Goal: Task Accomplishment & Management: Complete application form

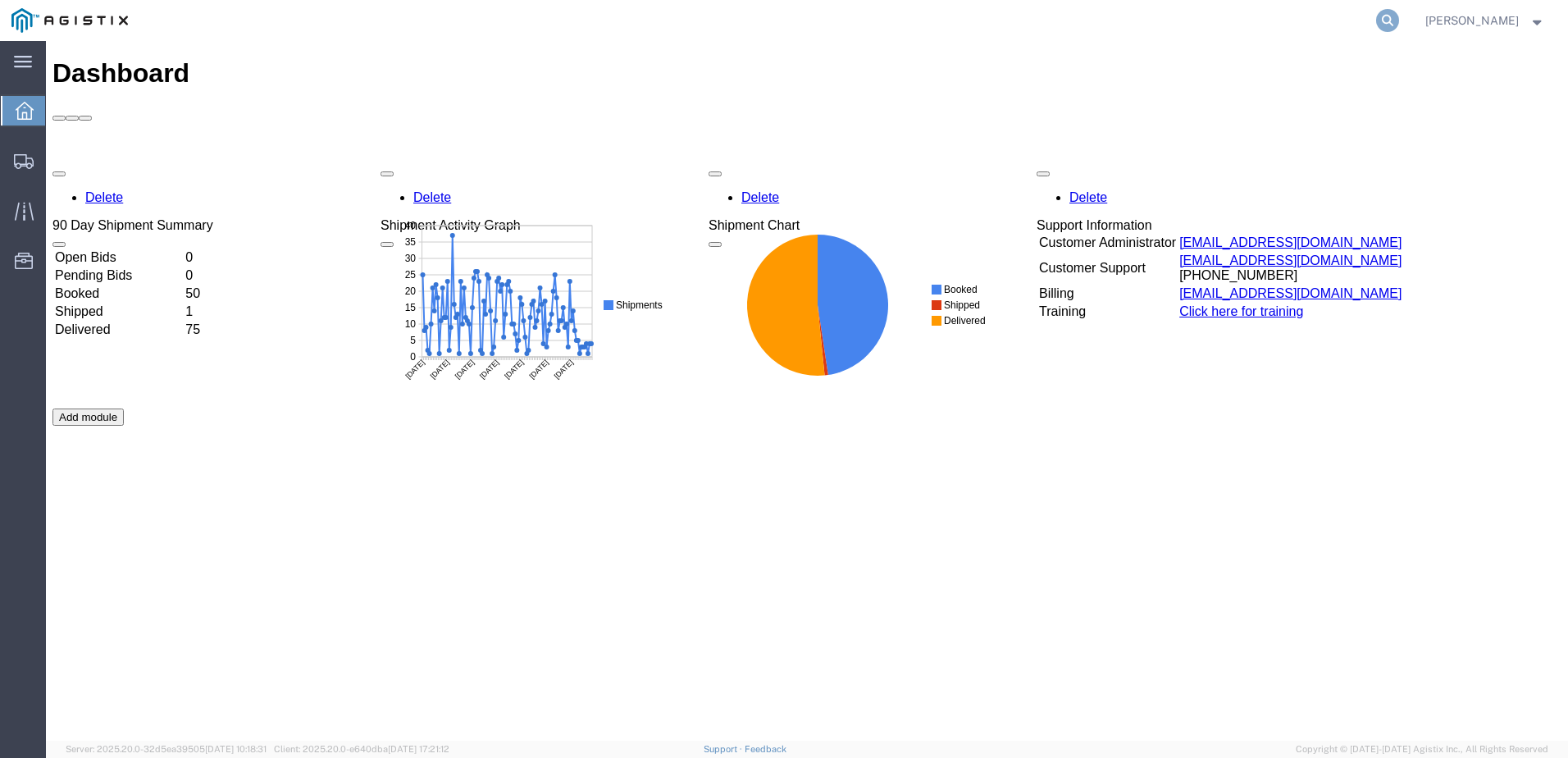
click at [1399, 19] on icon at bounding box center [1387, 20] width 23 height 23
click at [1070, 23] on input "search" at bounding box center [1126, 21] width 499 height 40
paste input "57039296"
type input "57039296"
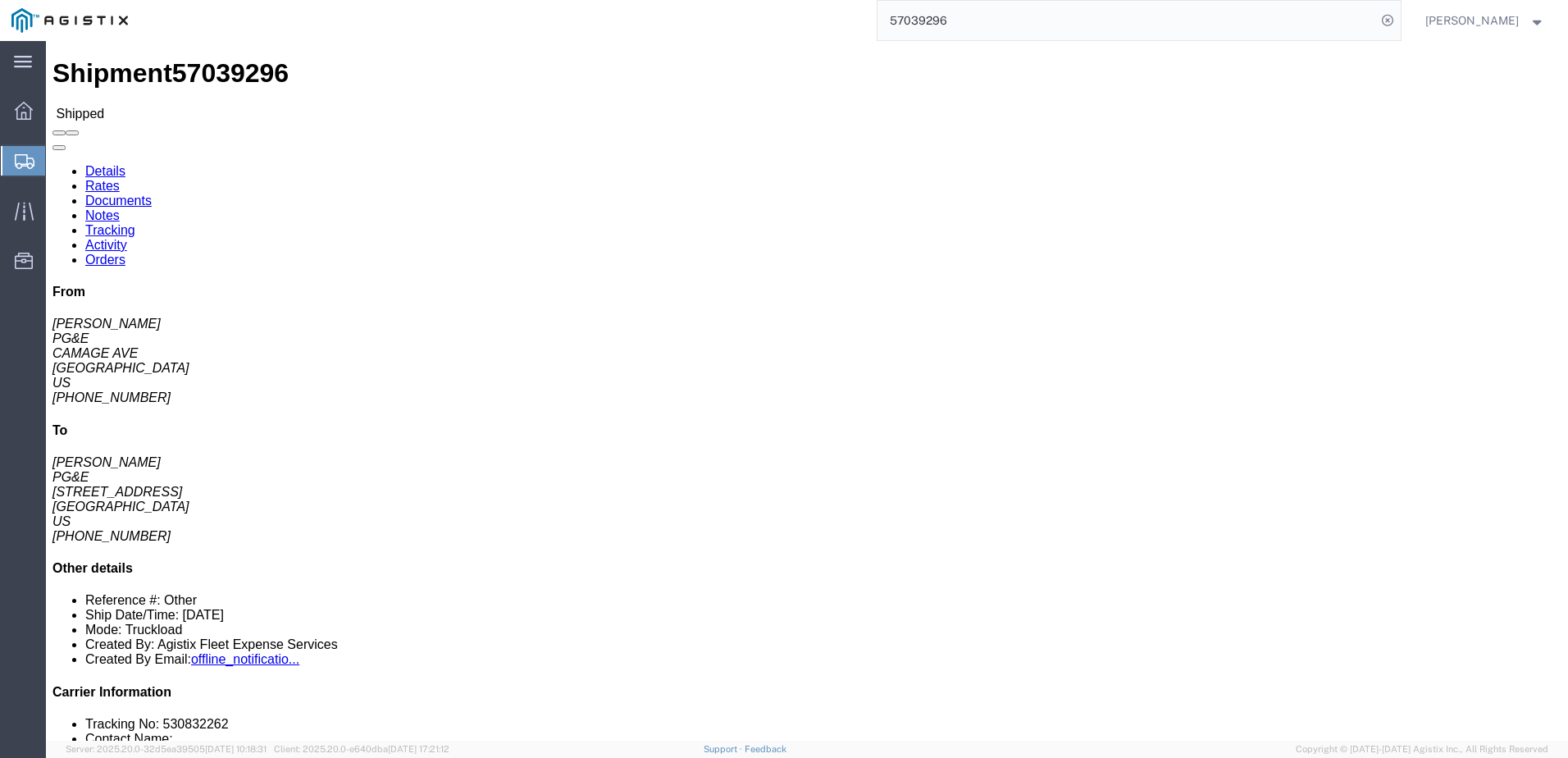
click link "Documents"
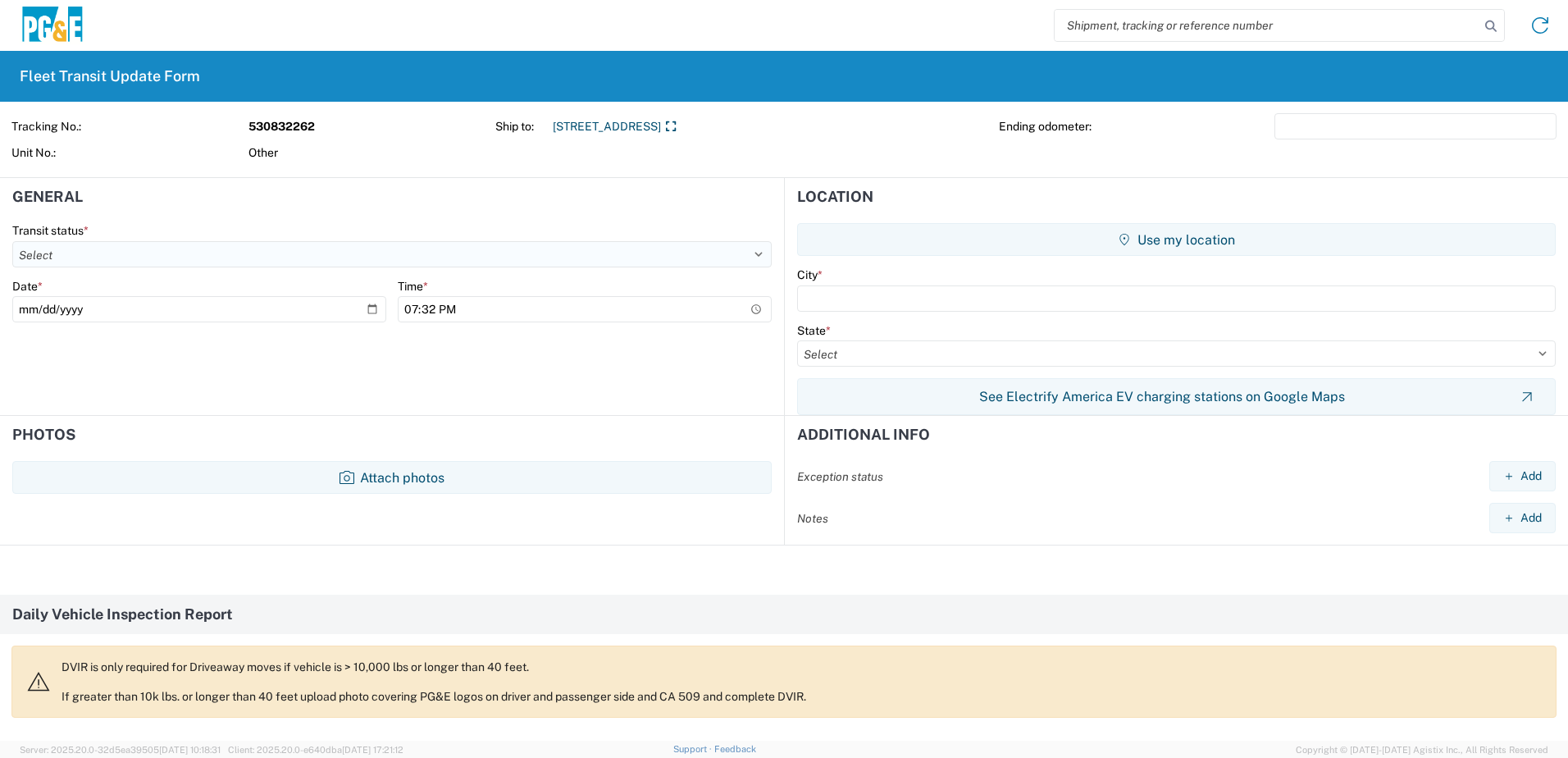
click at [131, 253] on select "Select Delivered Picked Up" at bounding box center [391, 254] width 760 height 26
select select "DELIVRED"
click at [12, 241] on select "Select Delivered Picked Up" at bounding box center [391, 254] width 760 height 26
click at [160, 312] on input "2025-10-08" at bounding box center [199, 309] width 374 height 26
click at [367, 307] on input "2025-10-08" at bounding box center [199, 309] width 374 height 26
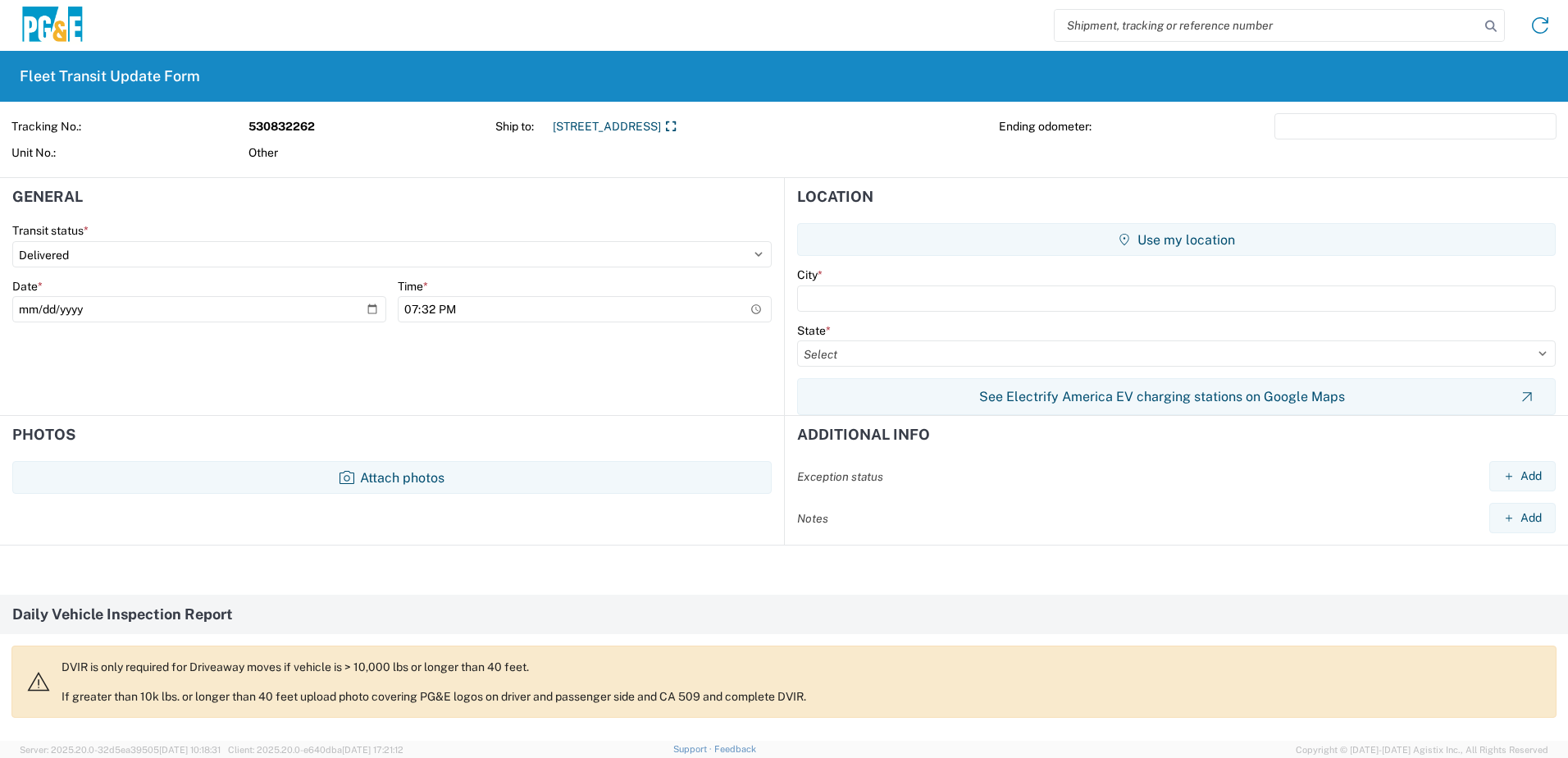
type input "2025-10-07"
click at [489, 311] on input "19:32" at bounding box center [584, 309] width 374 height 26
type input "15:32"
click at [899, 301] on input "text" at bounding box center [1177, 299] width 759 height 26
type input "Groveland"
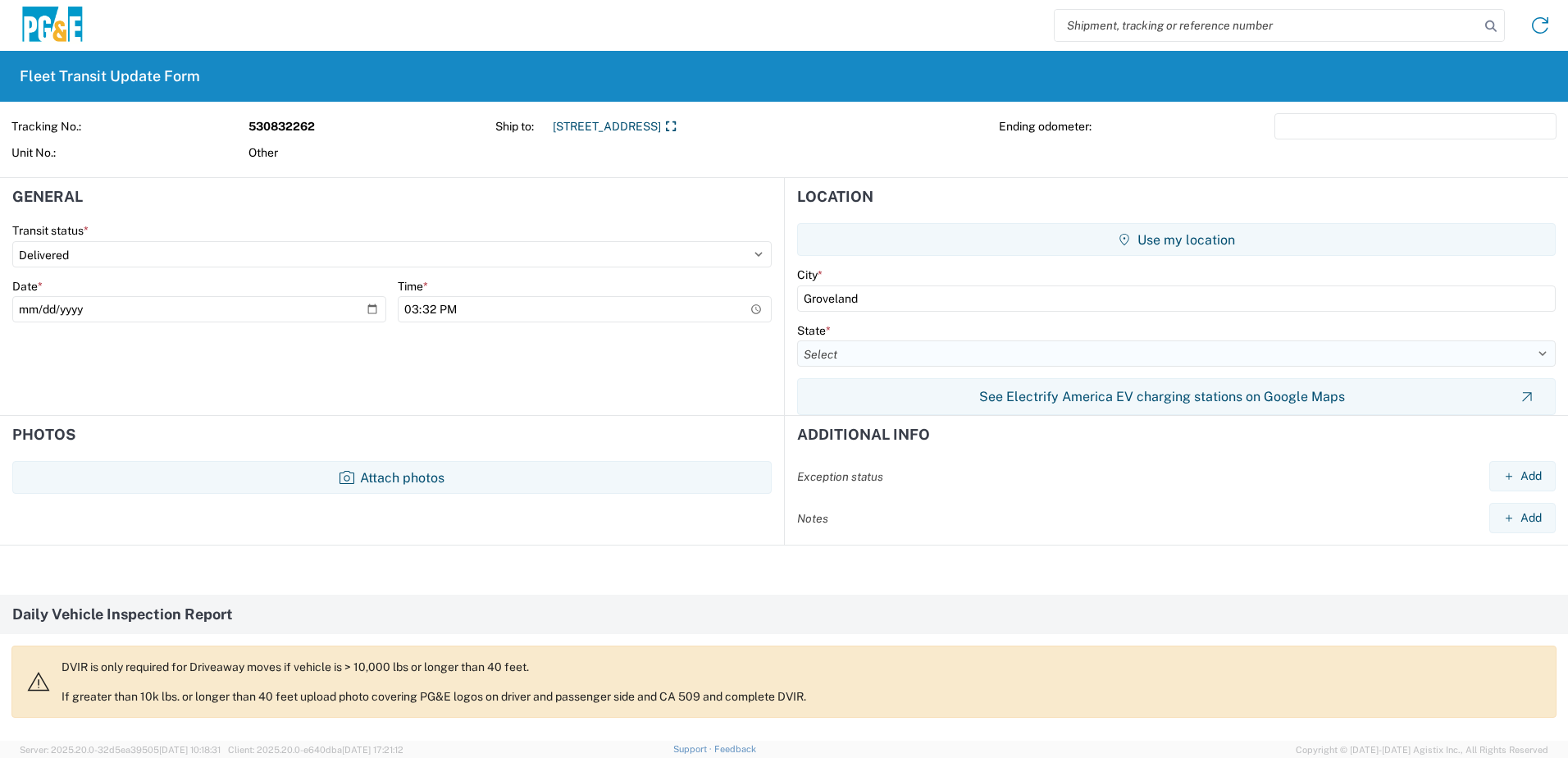
click at [857, 364] on select "Select Alabama Alaska Arizona Arkansas Armed Forces Americas Armed Forces Europ…" at bounding box center [1177, 354] width 759 height 26
select select "CA"
click at [797, 341] on select "Select Alabama Alaska Arizona Arkansas Armed Forces Americas Armed Forces Europ…" at bounding box center [1177, 354] width 759 height 26
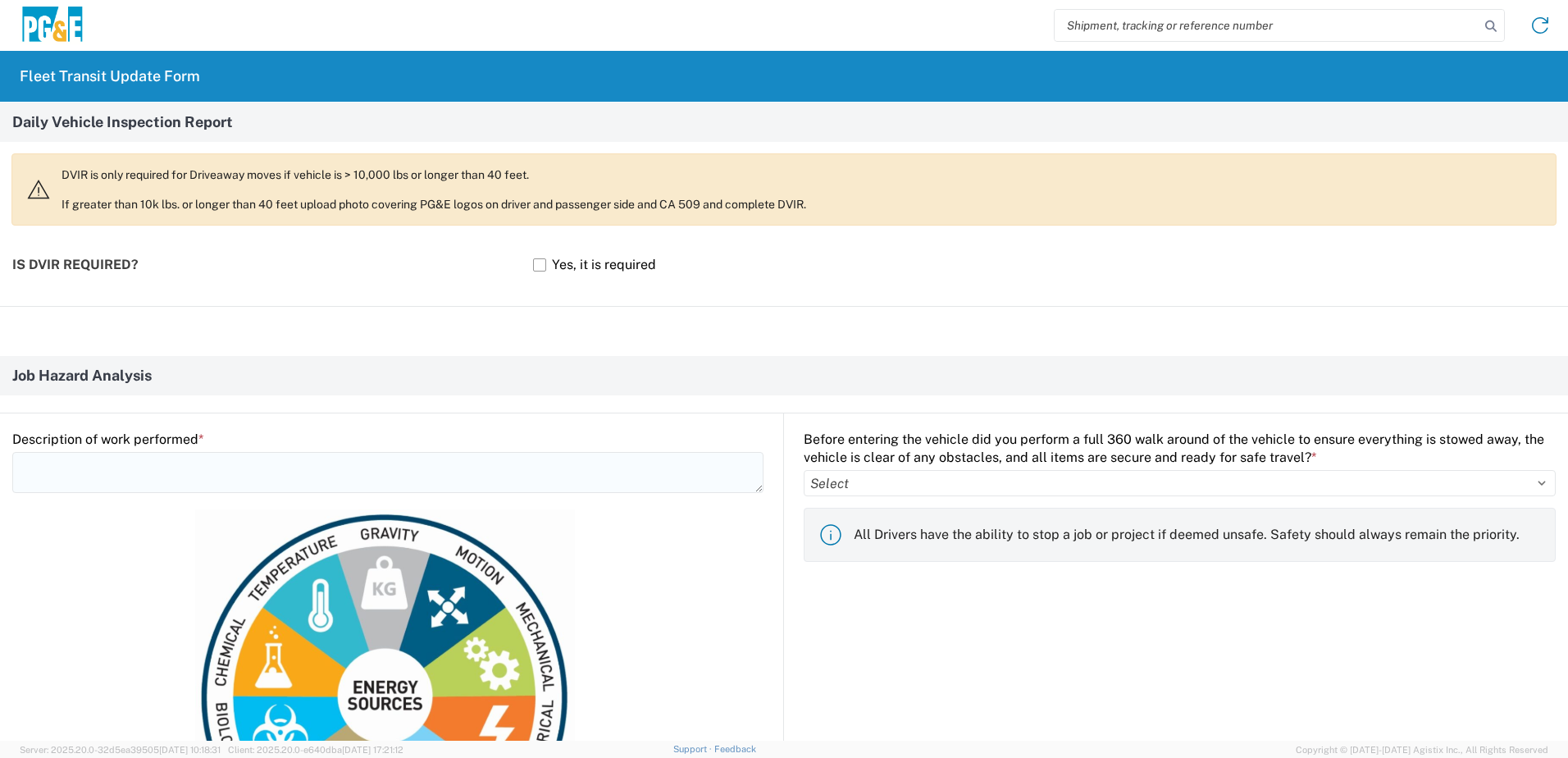
scroll to position [574, 0]
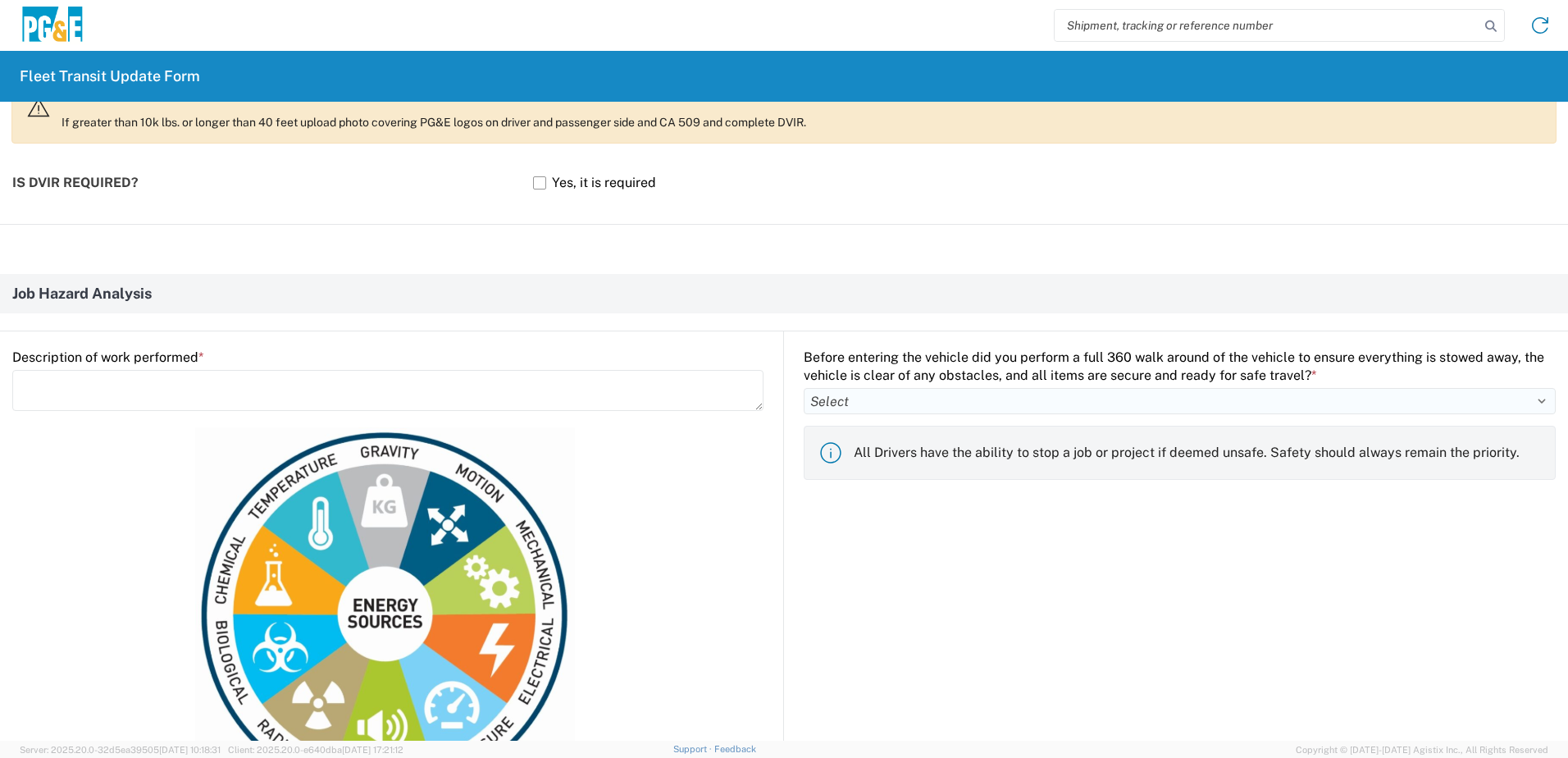
click at [853, 395] on select "Select Yes No" at bounding box center [1179, 401] width 752 height 26
select select "yes"
click at [803, 388] on select "Select Yes No" at bounding box center [1179, 401] width 752 height 26
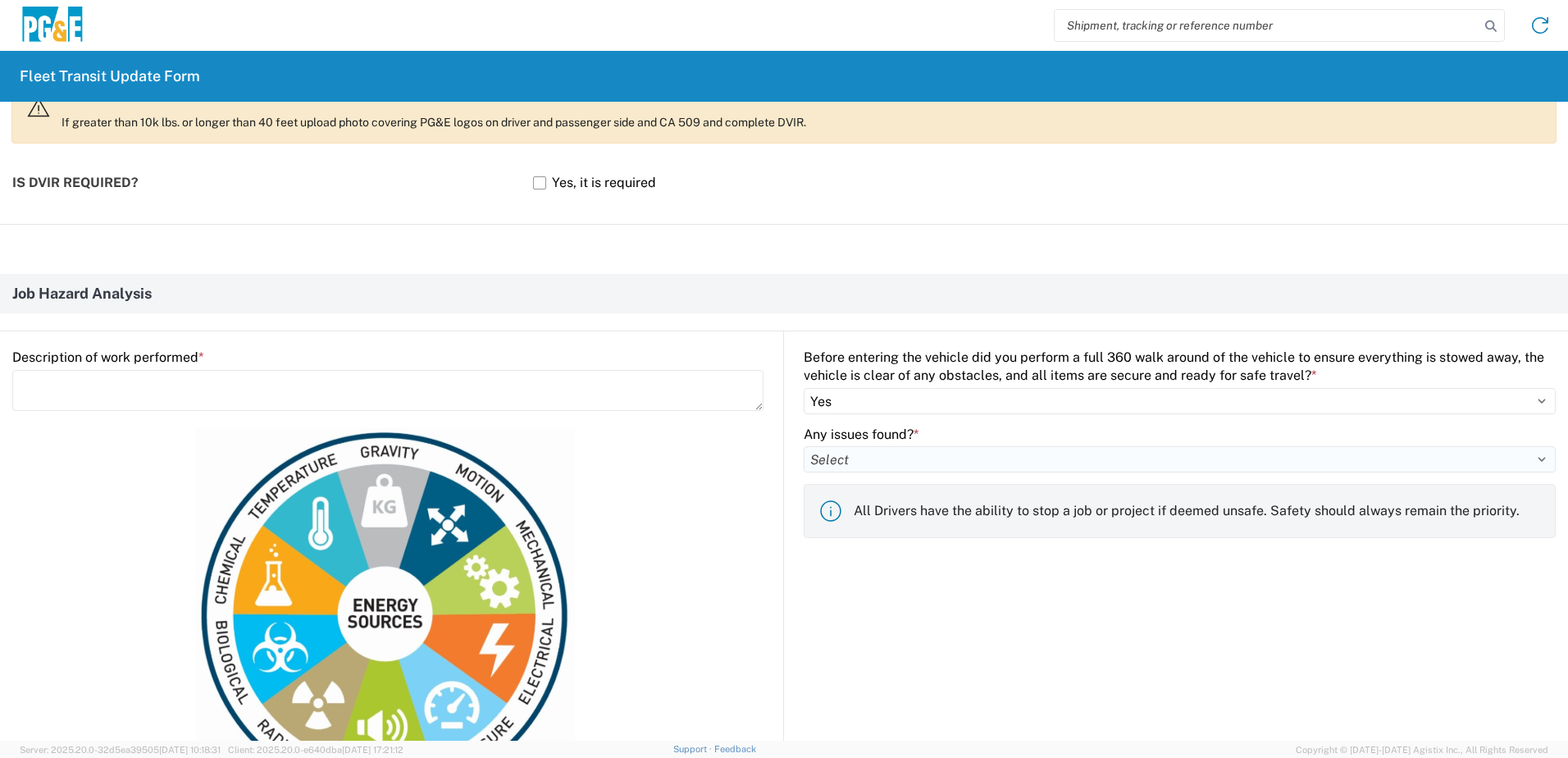
click at [828, 462] on select "Select Yes No" at bounding box center [1179, 459] width 752 height 26
select select "no"
click at [803, 446] on select "Select Yes No" at bounding box center [1179, 459] width 752 height 26
click at [142, 386] on textarea at bounding box center [387, 389] width 751 height 41
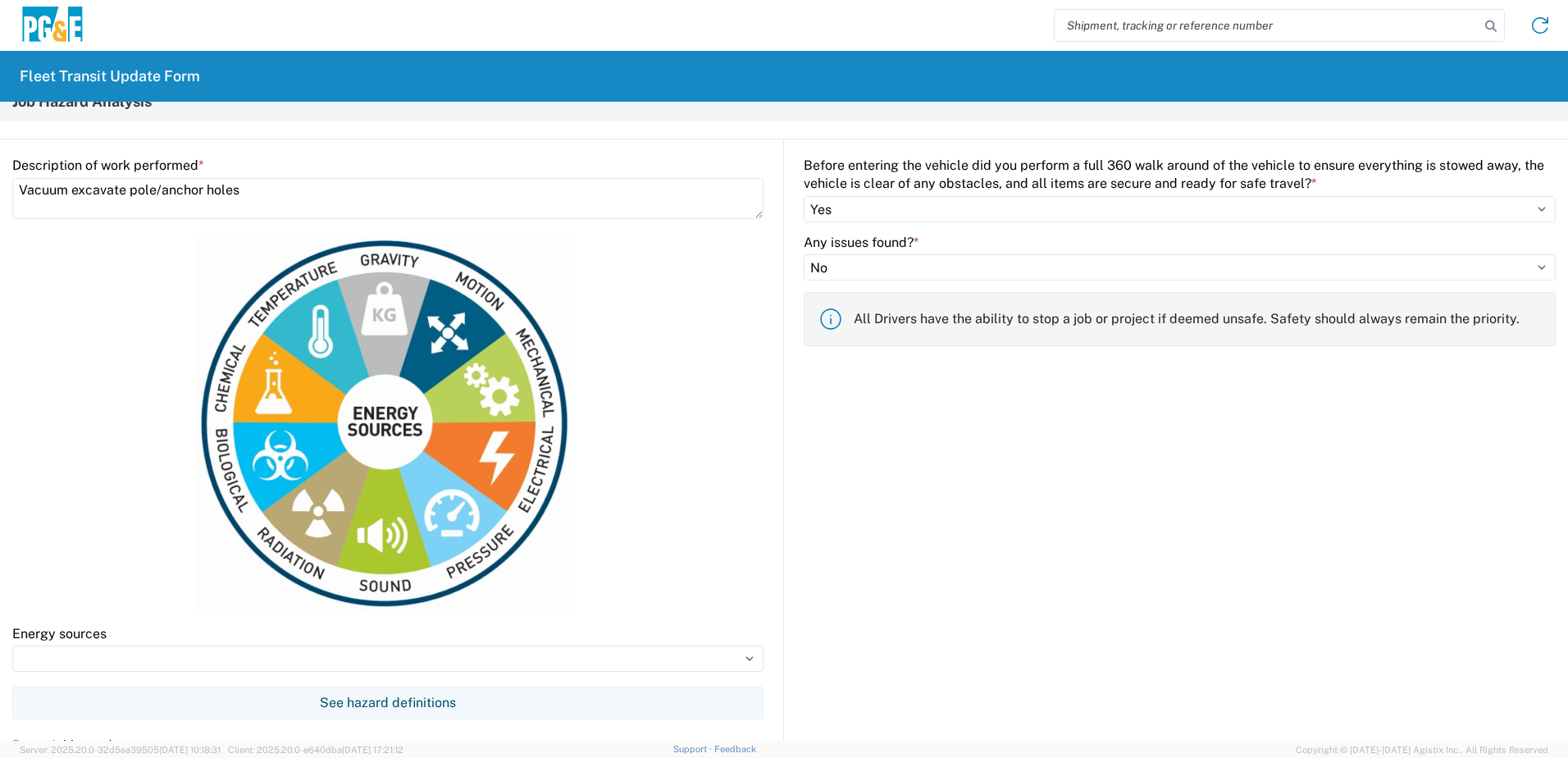
scroll to position [821, 0]
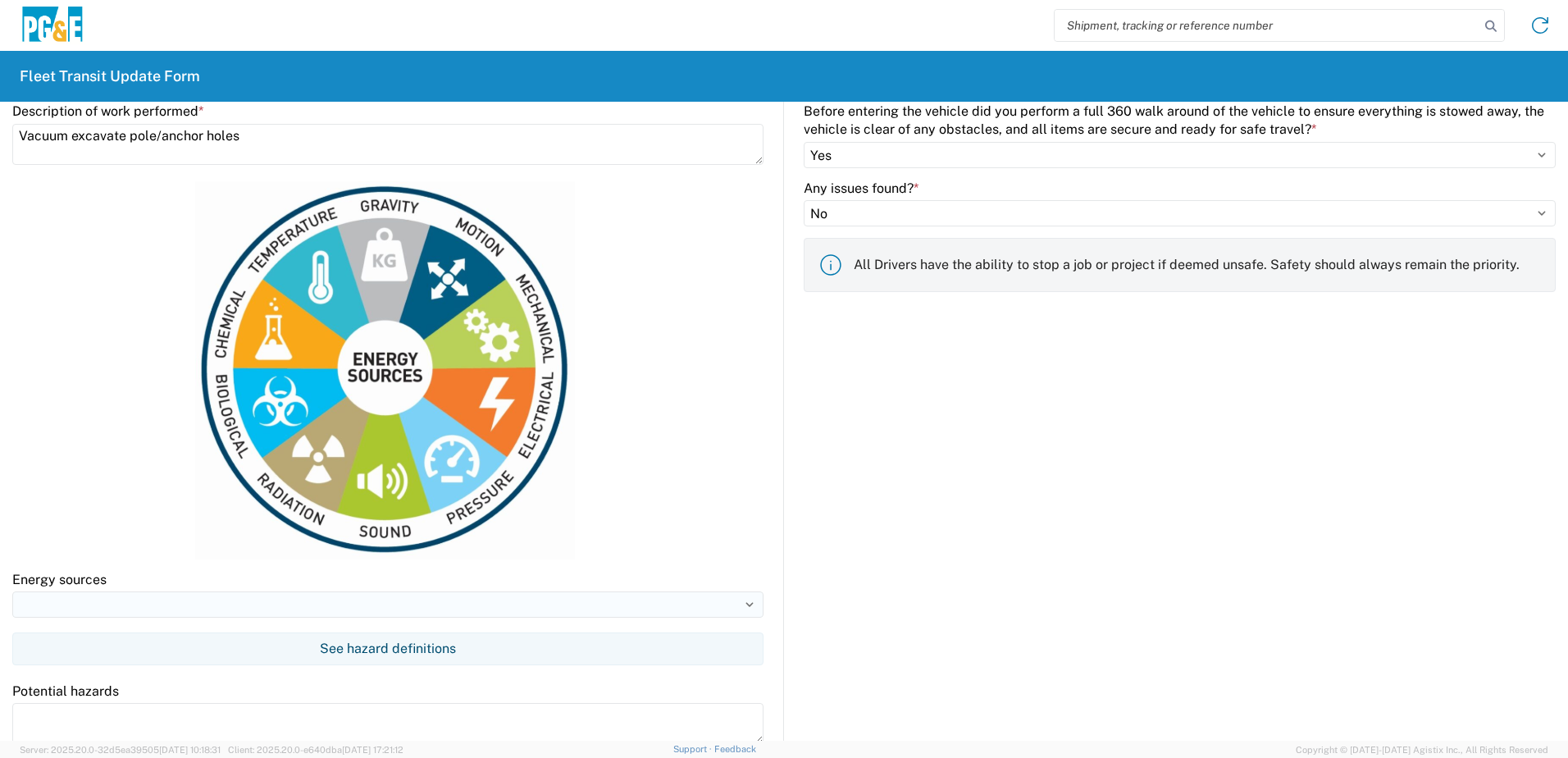
type textarea "Vacuum excavate pole/anchor holes"
click at [120, 595] on input at bounding box center [387, 605] width 751 height 26
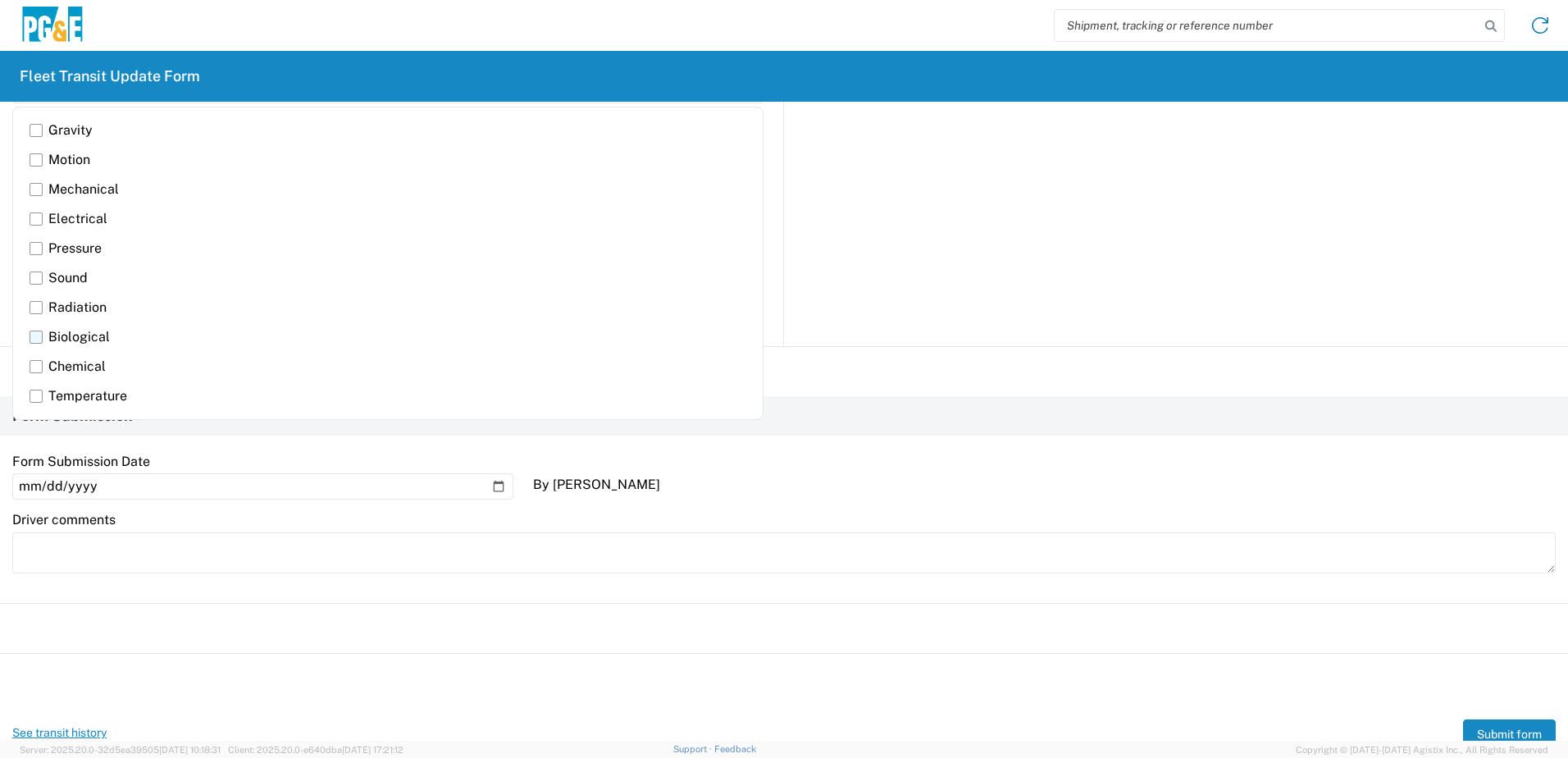
scroll to position [1307, 0]
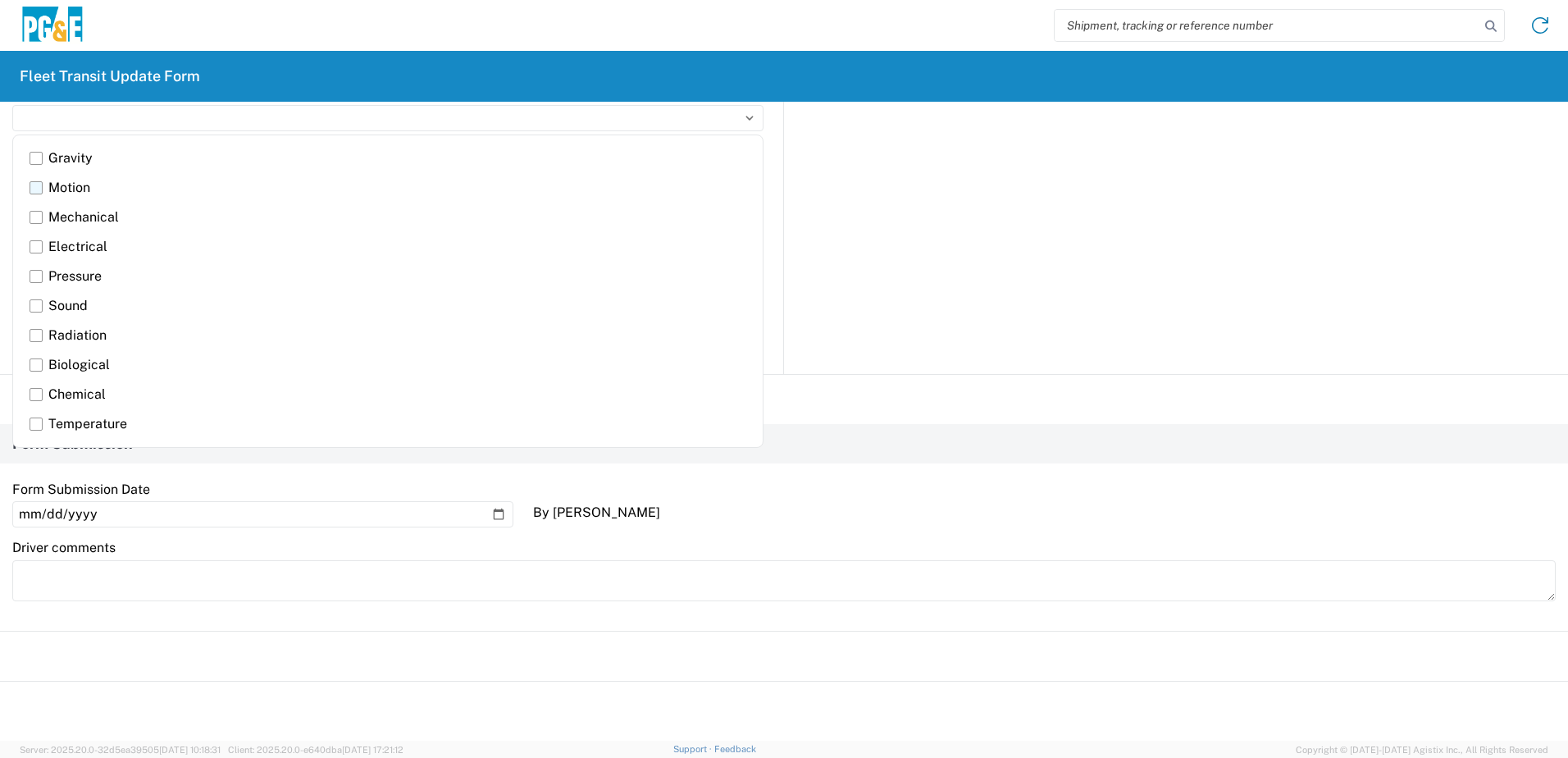
click at [38, 183] on label "Motion" at bounding box center [388, 188] width 717 height 30
click at [0, 0] on input "Motion" at bounding box center [0, 0] width 0 height 0
click at [35, 301] on label "Sound" at bounding box center [388, 306] width 717 height 30
click at [0, 0] on input "Sound" at bounding box center [0, 0] width 0 height 0
type input "Motion, Sound"
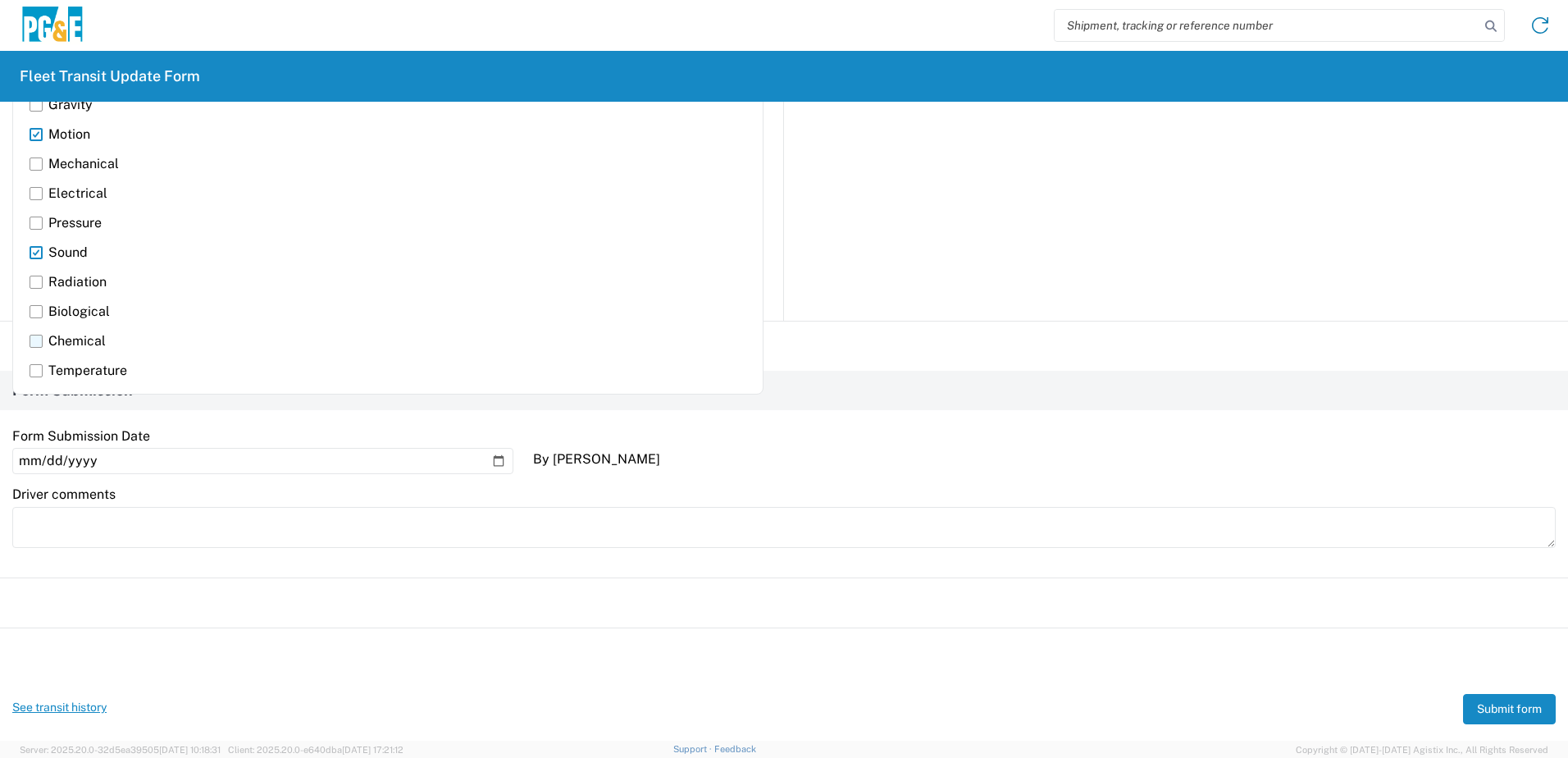
scroll to position [1389, 0]
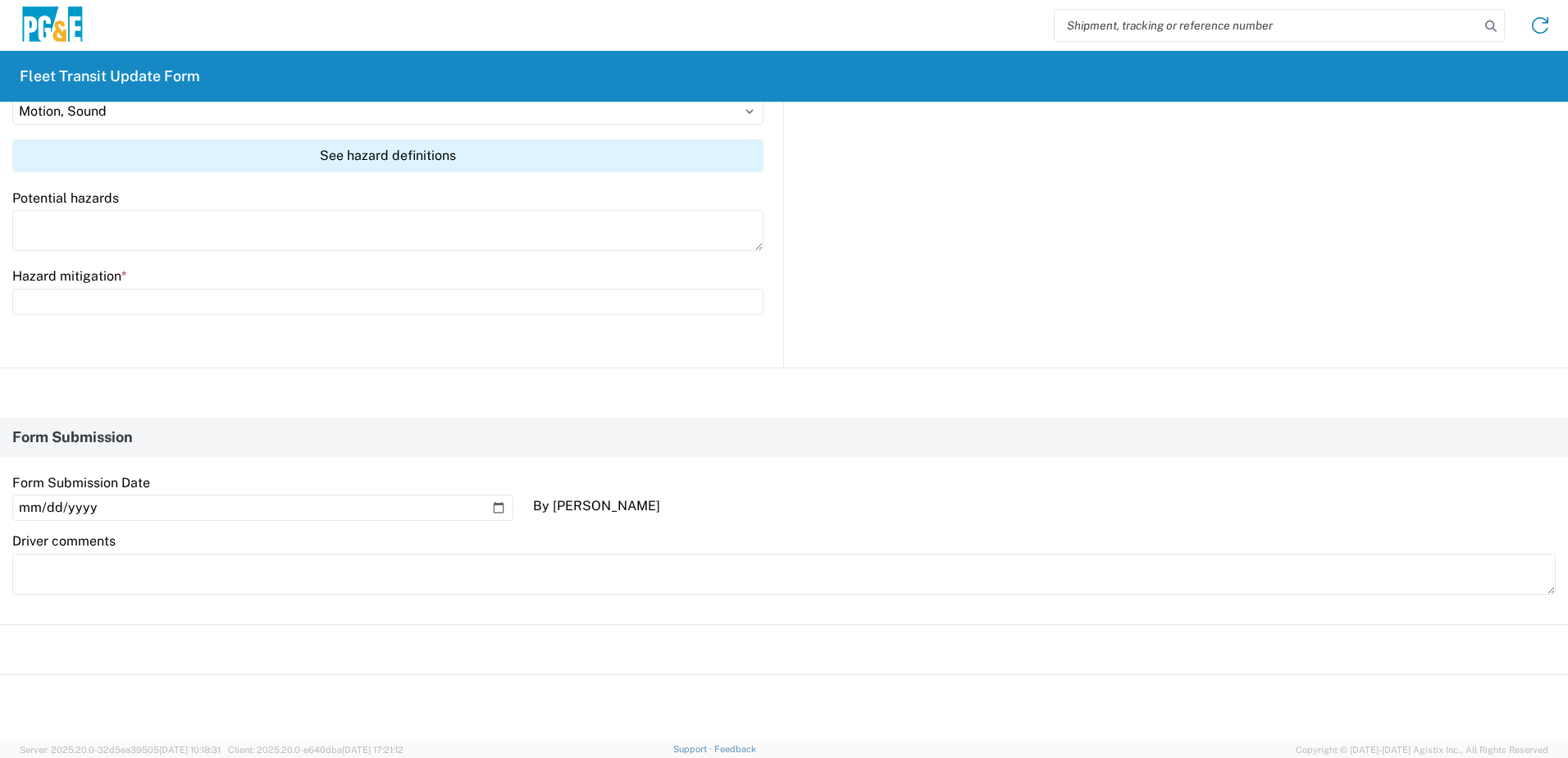
scroll to position [1142, 0]
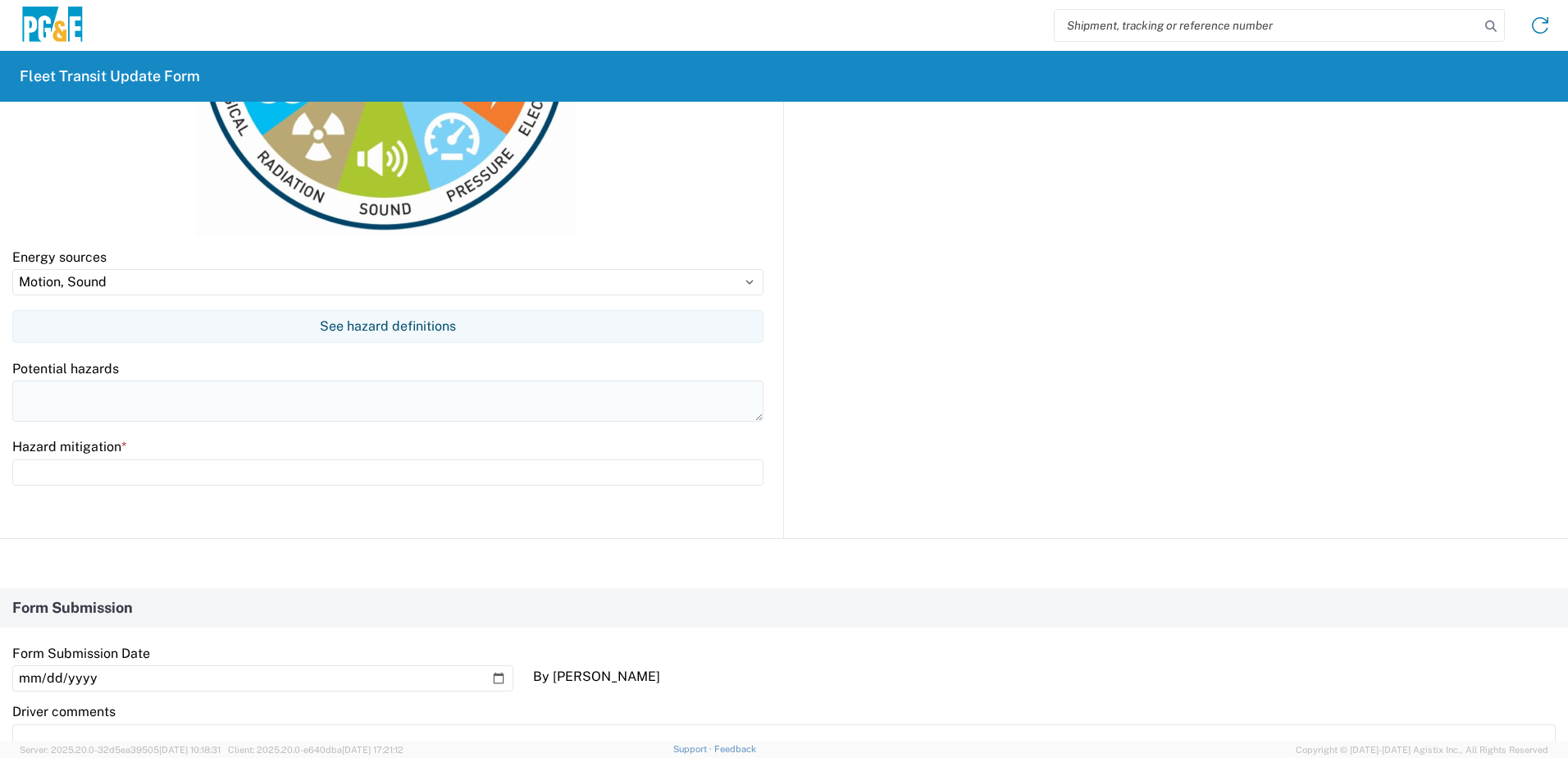
click at [116, 407] on textarea at bounding box center [387, 400] width 751 height 41
type textarea "Moving parts & loud noise"
click at [105, 469] on input "text" at bounding box center [387, 472] width 751 height 26
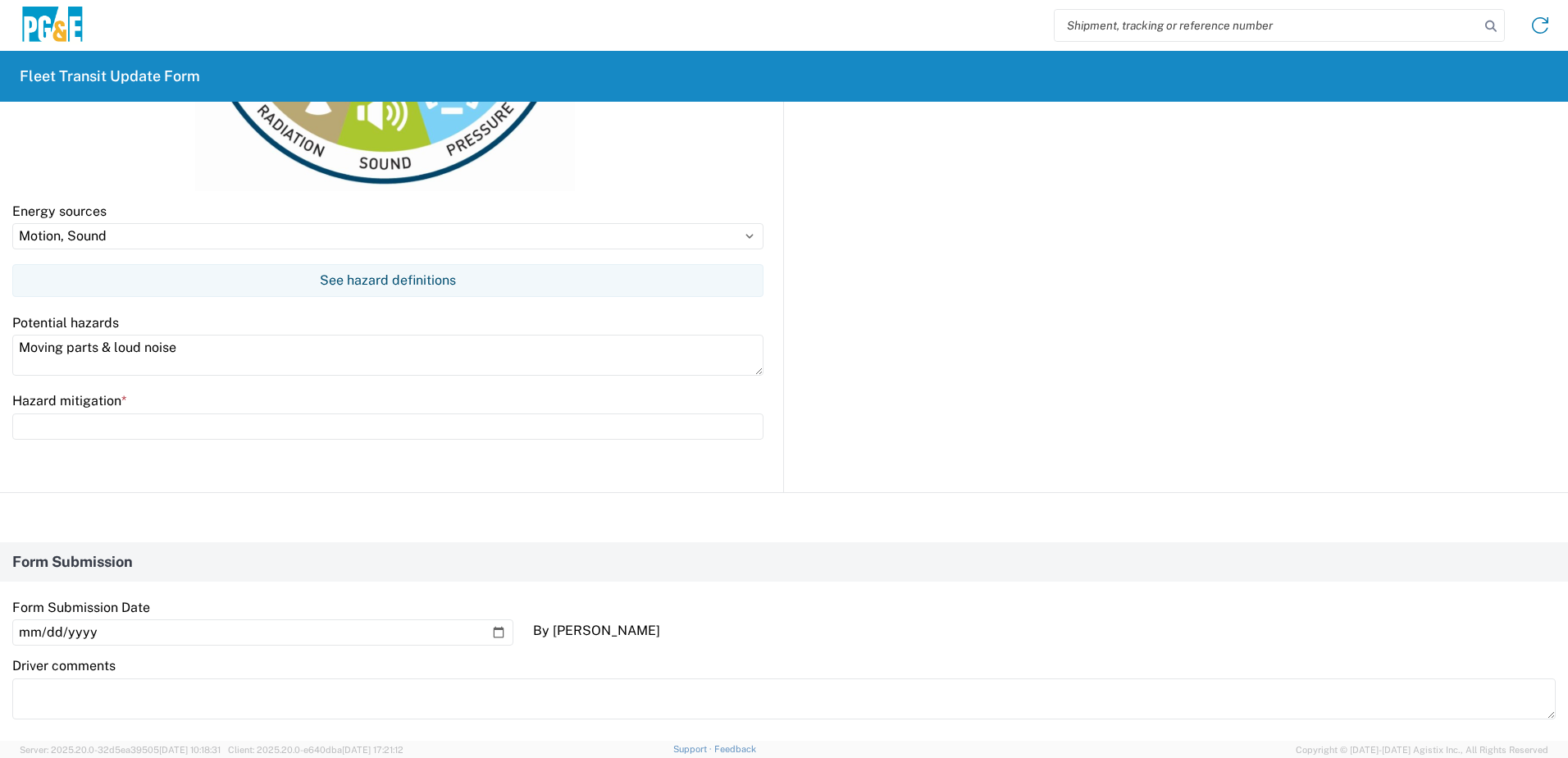
scroll to position [1225, 0]
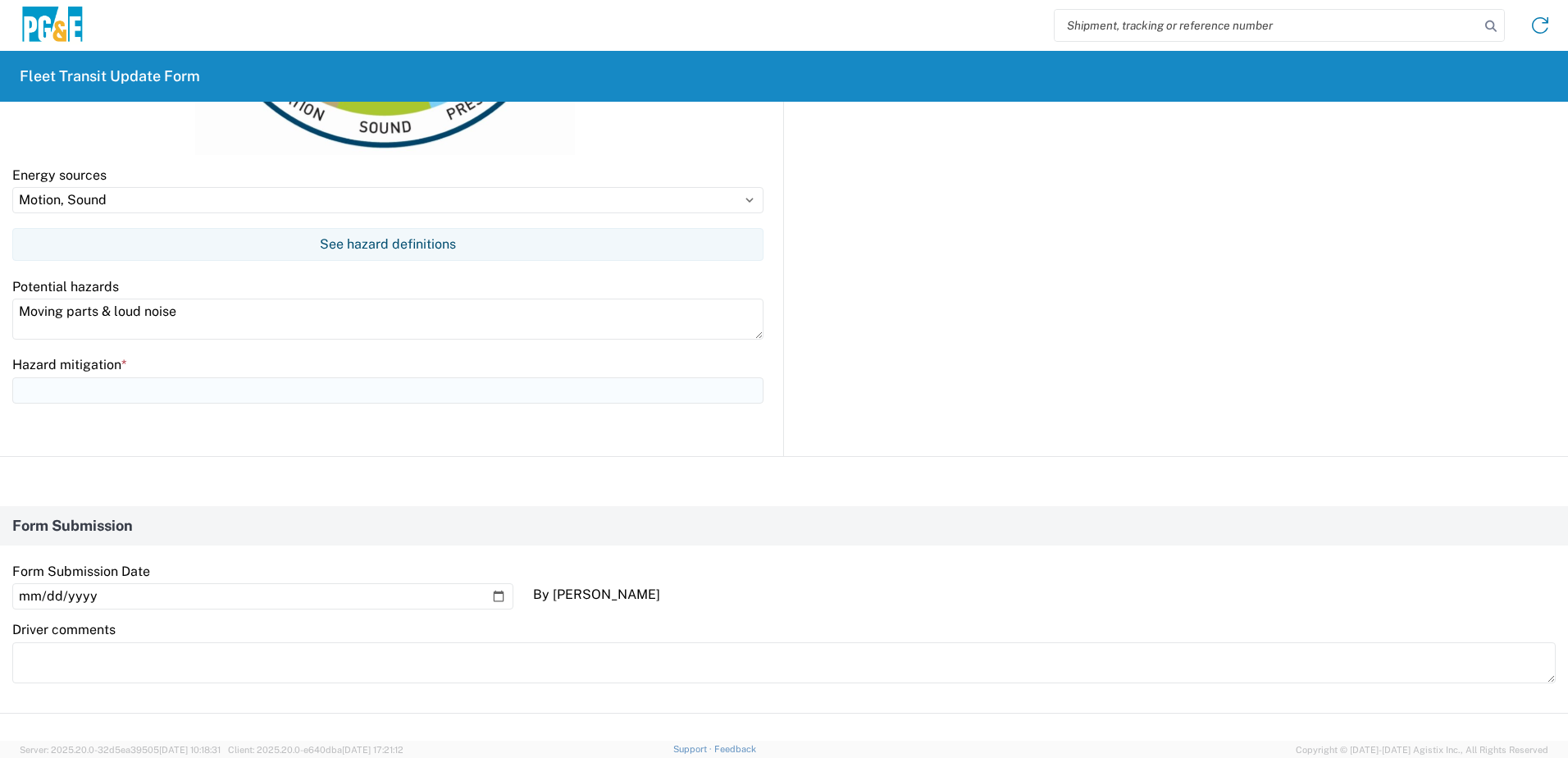
click at [117, 385] on input "text" at bounding box center [387, 390] width 751 height 26
type input "Wear PPE-hearing & eye specifically. Keep hands and feet clear of hose and wand"
click at [934, 416] on div "Before entering the vehicle did you perform a full 360 walk around of the vehic…" at bounding box center [1169, 69] width 772 height 775
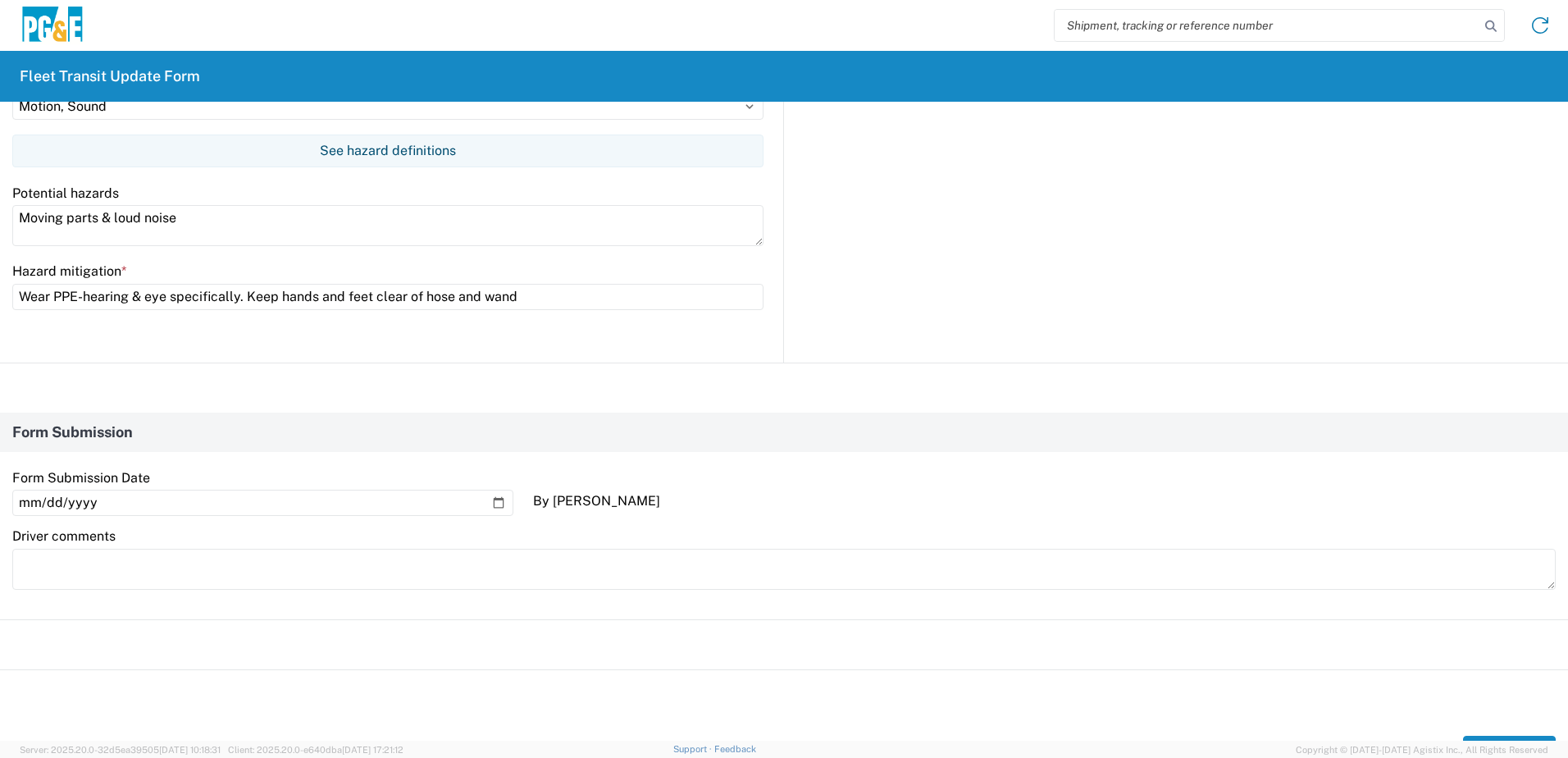
scroll to position [1389, 0]
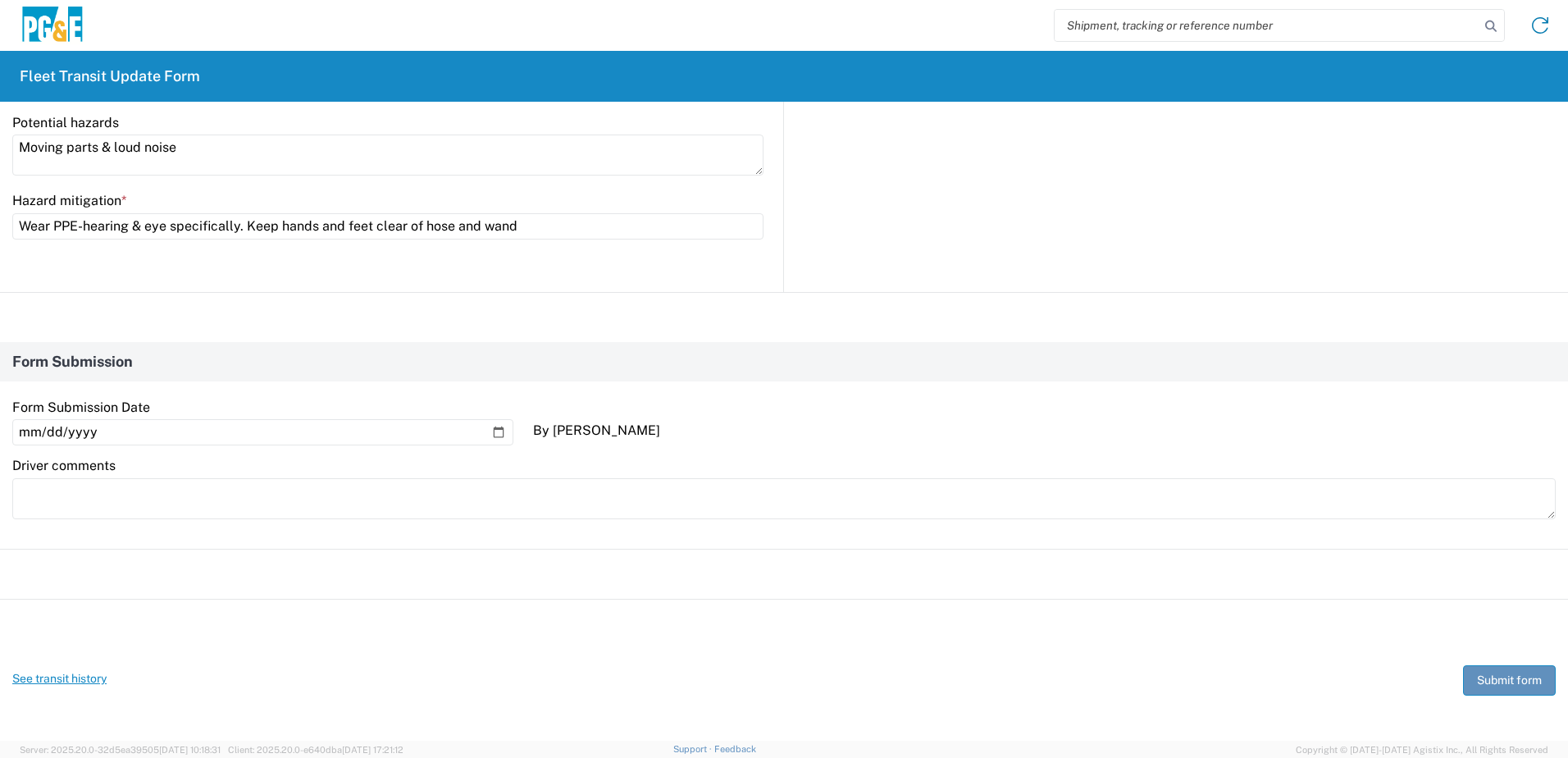
click at [1482, 676] on button "Submit form" at bounding box center [1508, 680] width 93 height 30
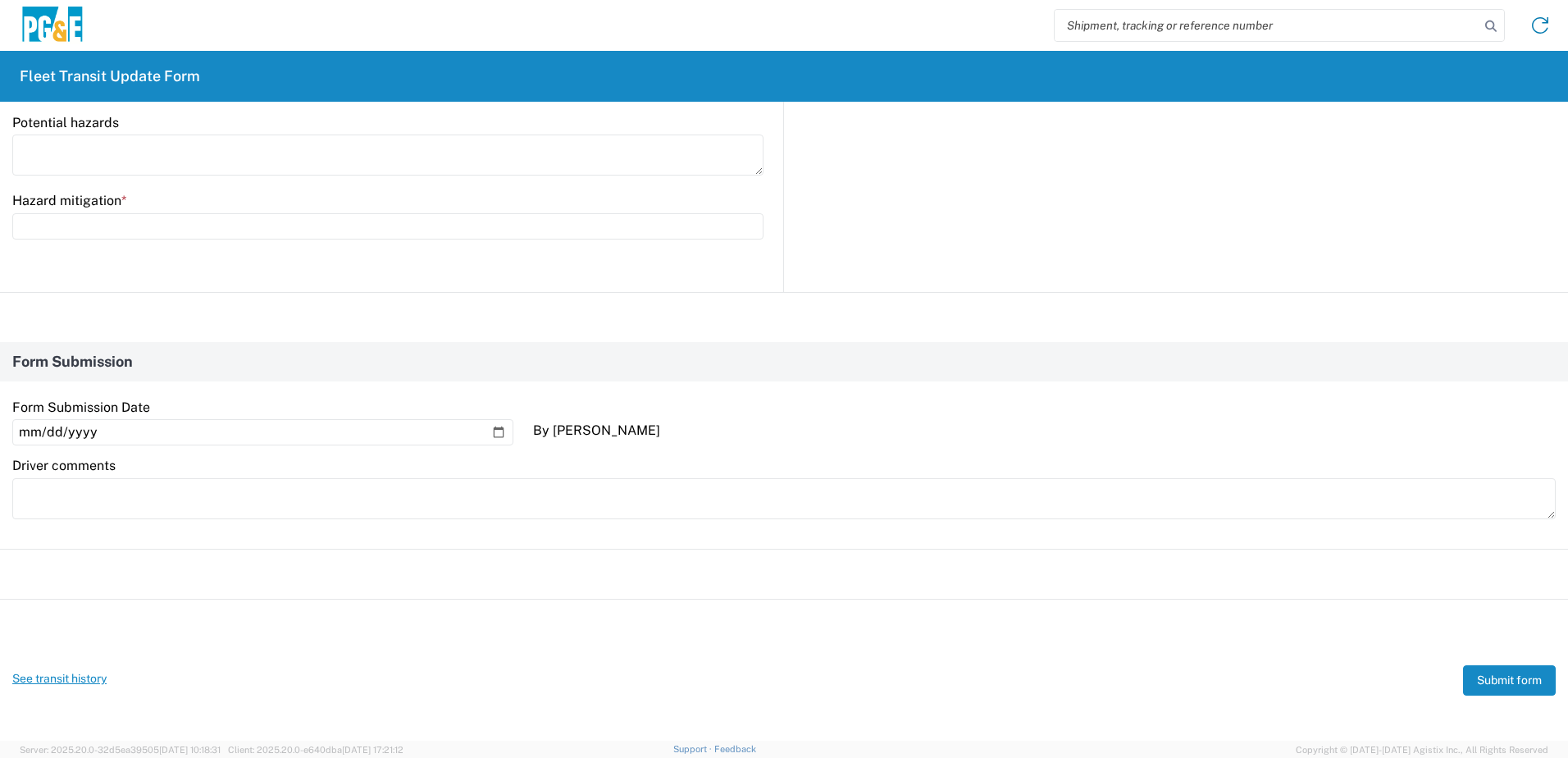
scroll to position [0, 0]
